Goal: Task Accomplishment & Management: Complete application form

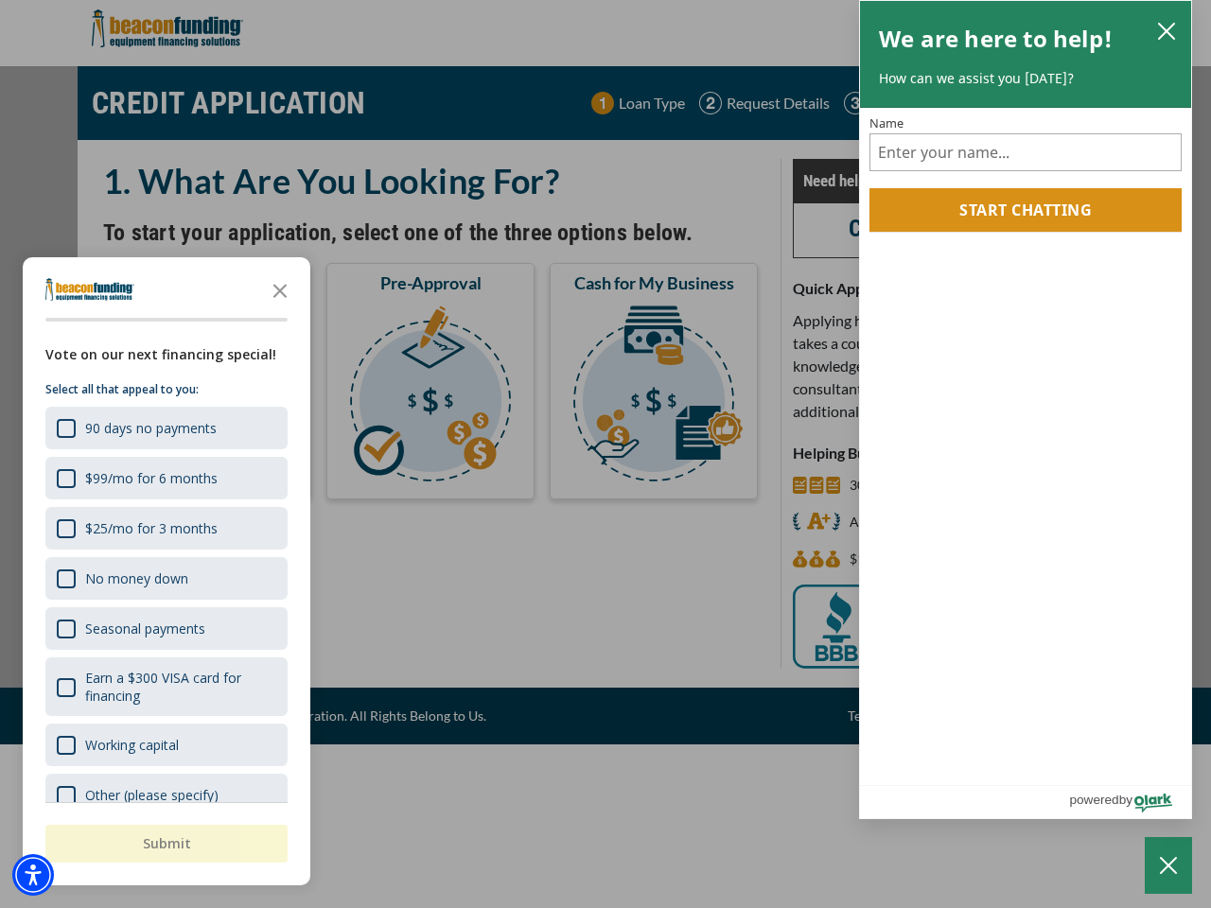
click at [605, 454] on div "button" at bounding box center [605, 454] width 1211 height 908
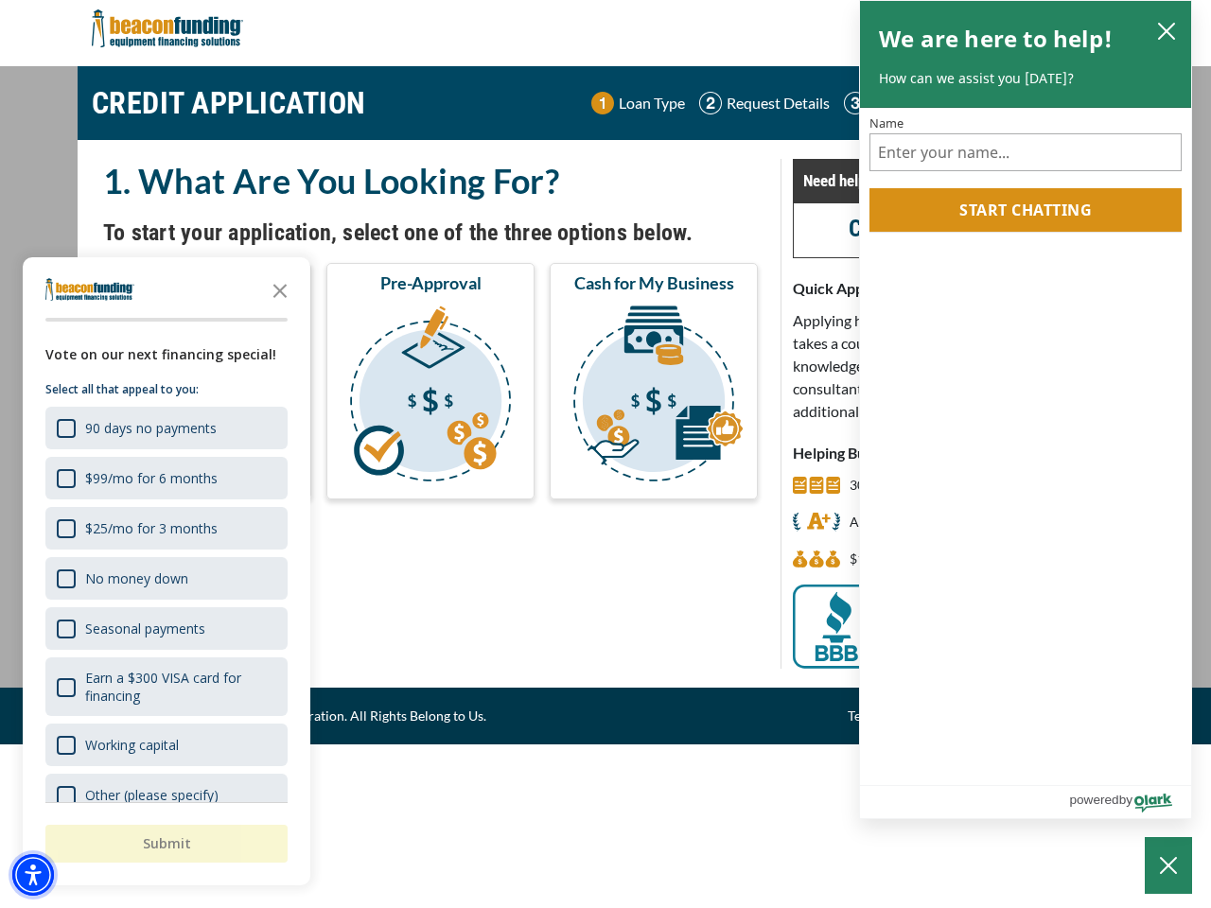
click at [33, 875] on img "Accessibility Menu" at bounding box center [33, 875] width 42 height 42
click at [605, 454] on body "Skip to main content Enable accessibility for low vision Open the accessibility…" at bounding box center [605, 454] width 1211 height 908
click at [280, 289] on body "Skip to main content Enable accessibility for low vision Open the accessibility…" at bounding box center [605, 454] width 1211 height 908
click at [165, 427] on body "Skip to main content Enable accessibility for low vision Open the accessibility…" at bounding box center [605, 454] width 1211 height 908
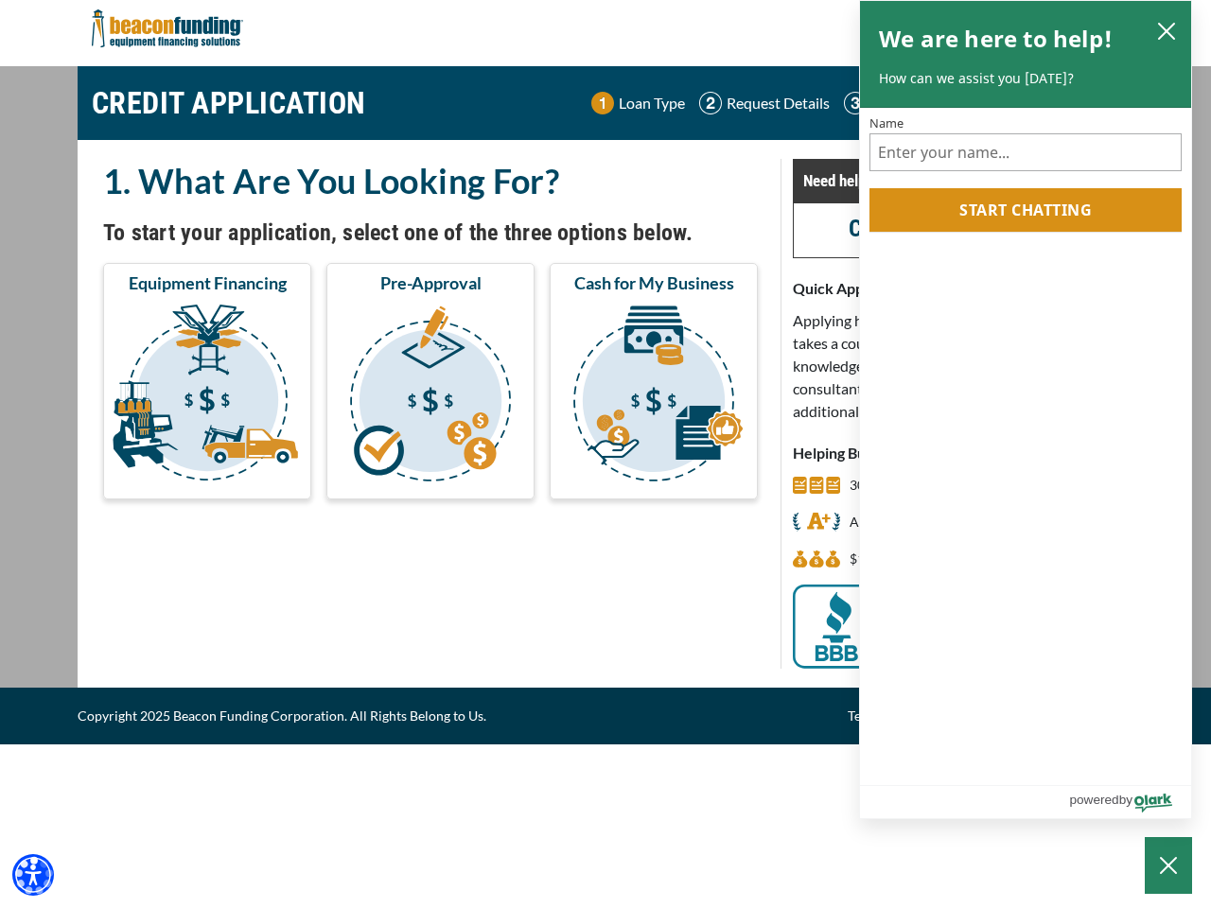
click at [165, 478] on body "Skip to main content Enable accessibility for low vision Open the accessibility…" at bounding box center [605, 454] width 1211 height 908
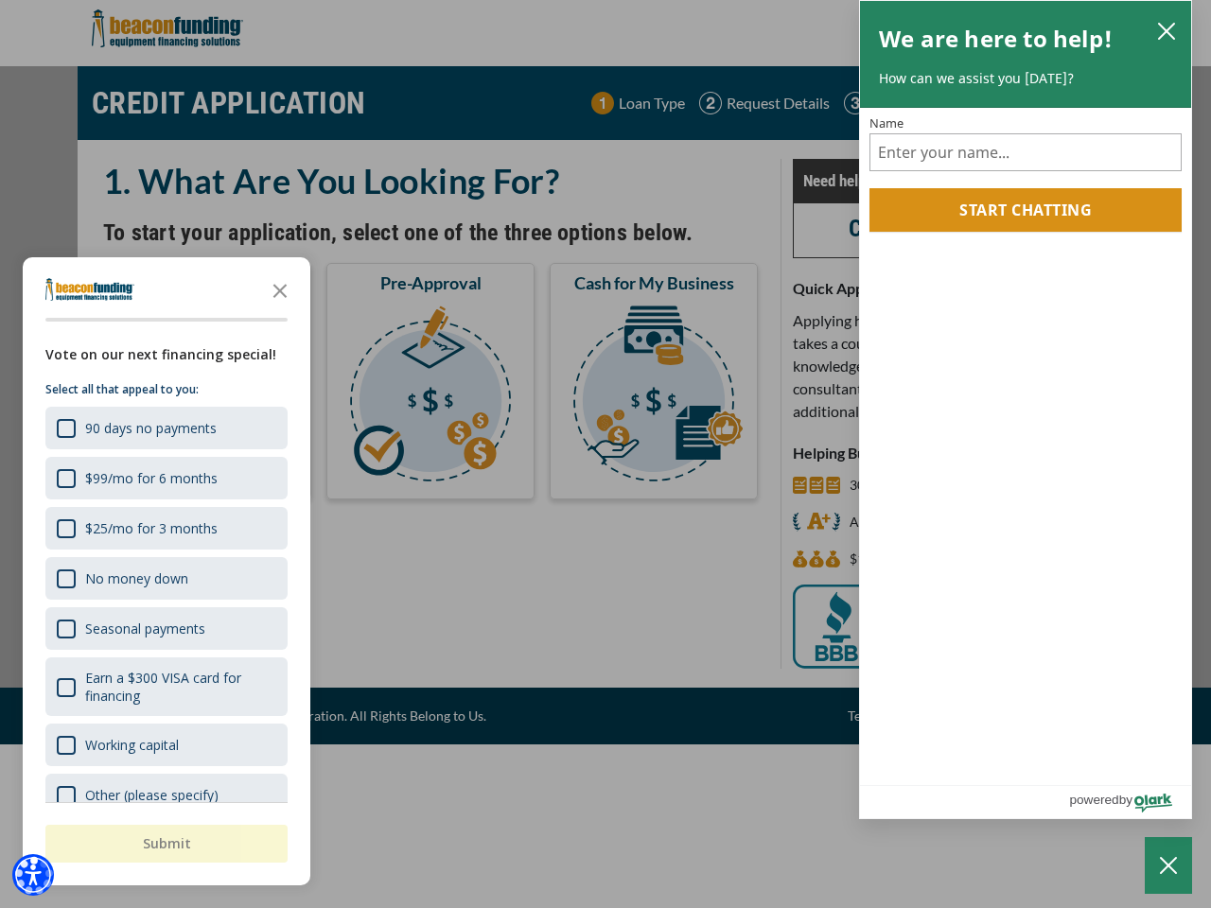
click at [165, 528] on body "Skip to main content Enable accessibility for low vision Open the accessibility…" at bounding box center [605, 454] width 1211 height 908
click at [165, 578] on body "Skip to main content Enable accessibility for low vision Open the accessibility…" at bounding box center [605, 454] width 1211 height 908
click at [165, 628] on body "Skip to main content Enable accessibility for low vision Open the accessibility…" at bounding box center [605, 454] width 1211 height 908
click at [165, 687] on body "Skip to main content Enable accessibility for low vision Open the accessibility…" at bounding box center [605, 454] width 1211 height 908
